Goal: Information Seeking & Learning: Find specific fact

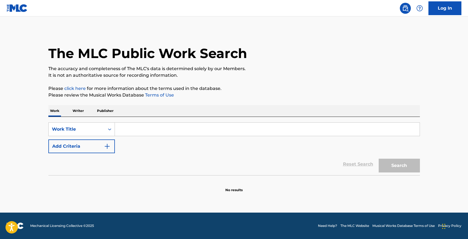
click at [77, 107] on p "Writer" at bounding box center [78, 111] width 15 height 12
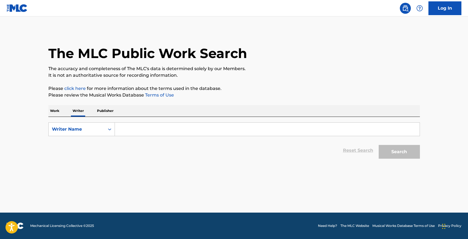
click at [137, 125] on input "Search Form" at bounding box center [267, 129] width 305 height 13
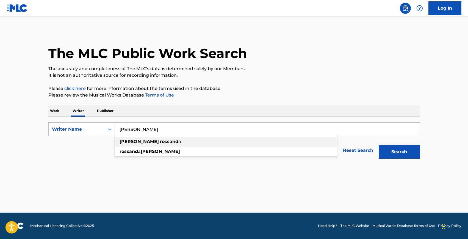
click at [143, 138] on div "[PERSON_NAME] a" at bounding box center [226, 142] width 222 height 10
click at [379, 145] on button "Search" at bounding box center [399, 152] width 41 height 14
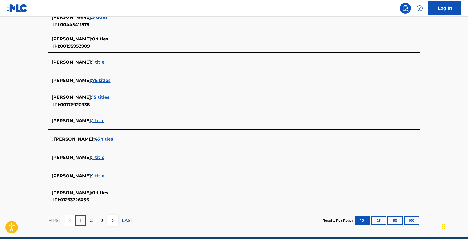
scroll to position [158, 0]
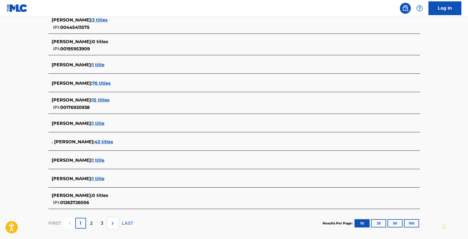
click at [93, 223] on div "2" at bounding box center [91, 223] width 11 height 11
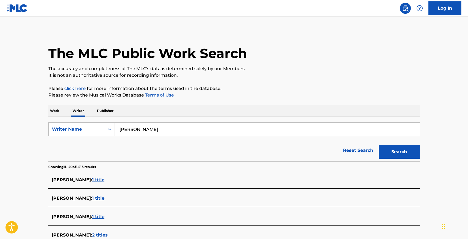
click at [133, 132] on input "[PERSON_NAME]" at bounding box center [267, 129] width 305 height 13
click at [141, 142] on span "Search Form" at bounding box center [141, 141] width 1 height 5
type input "[PERSON_NAME]"
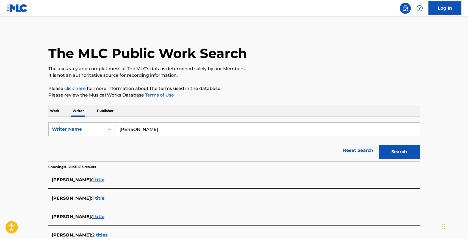
click at [379, 145] on button "Search" at bounding box center [399, 152] width 41 height 14
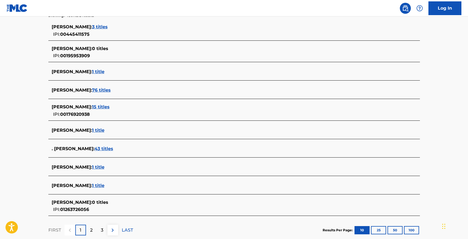
scroll to position [156, 0]
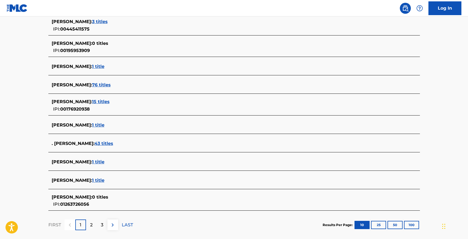
click at [90, 225] on p "2" at bounding box center [91, 225] width 2 height 7
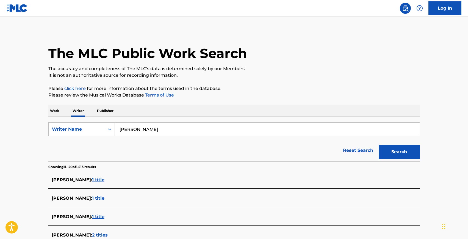
scroll to position [176, 0]
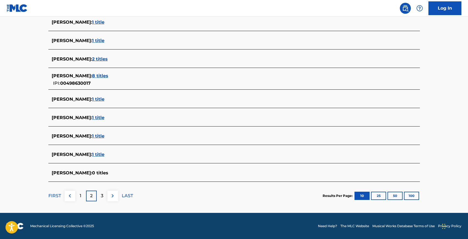
click at [102, 194] on p "3" at bounding box center [102, 195] width 2 height 7
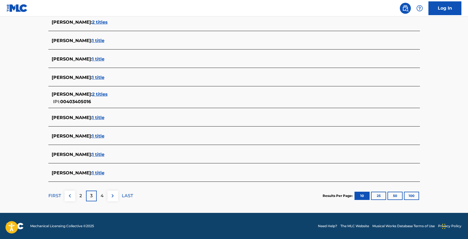
click at [83, 197] on div "2" at bounding box center [80, 196] width 11 height 11
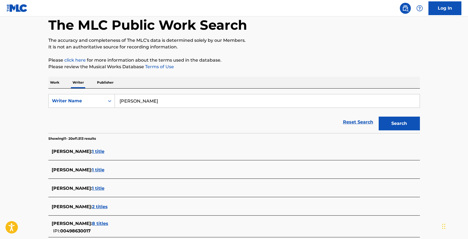
scroll to position [0, 0]
